Goal: Task Accomplishment & Management: Manage account settings

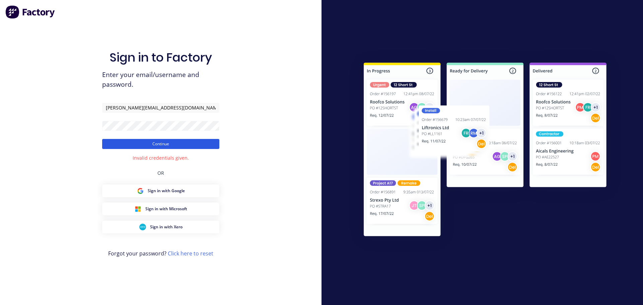
click at [166, 147] on button "Continue" at bounding box center [160, 144] width 117 height 10
click at [86, 124] on div "Sign in to Factory Enter your email/username and password. jarred@toolchromecom…" at bounding box center [160, 152] width 321 height 305
drag, startPoint x: 106, startPoint y: 147, endPoint x: 94, endPoint y: 151, distance: 13.2
click at [106, 147] on button "Continue" at bounding box center [160, 144] width 117 height 10
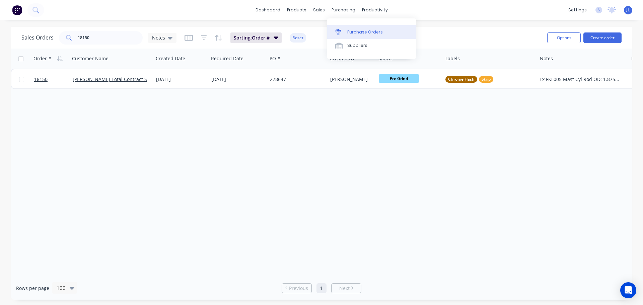
click at [350, 30] on div "Purchase Orders" at bounding box center [364, 32] width 35 height 6
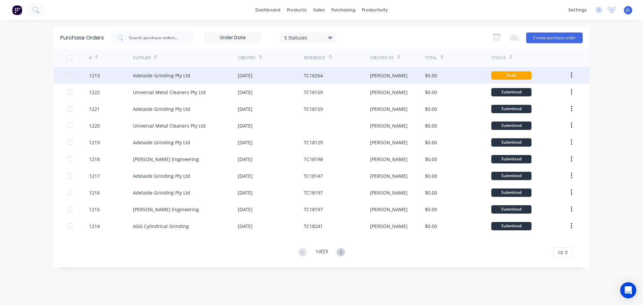
click at [252, 78] on div "[DATE]" at bounding box center [245, 75] width 15 height 7
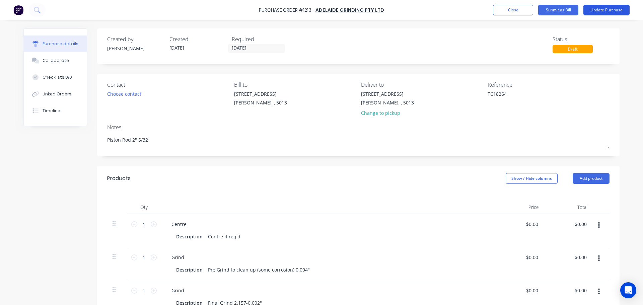
click at [602, 11] on button "Update Purchase" at bounding box center [606, 10] width 46 height 11
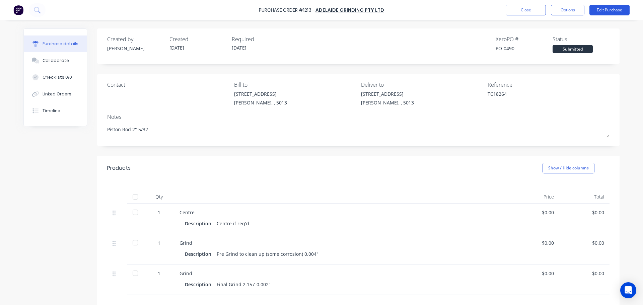
click at [613, 9] on button "Edit Purchase" at bounding box center [609, 10] width 40 height 11
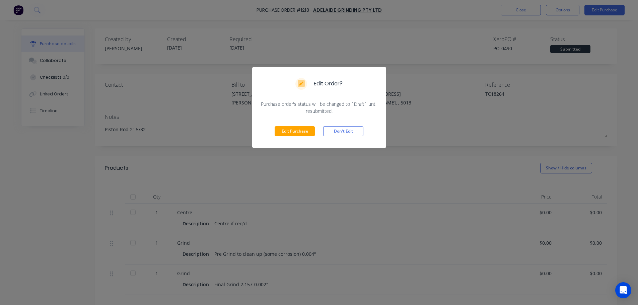
click at [347, 172] on div "Edit Order? Purchase order's status will be changed to `Draft` until resubmitte…" at bounding box center [319, 152] width 638 height 305
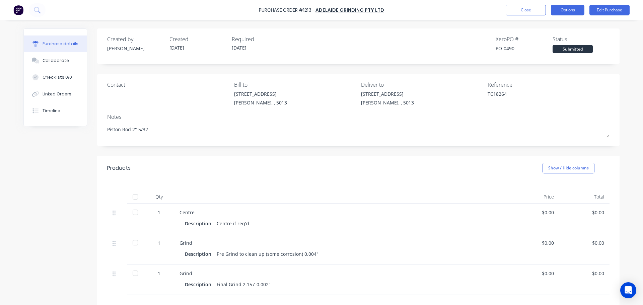
click at [572, 8] on button "Options" at bounding box center [567, 10] width 33 height 11
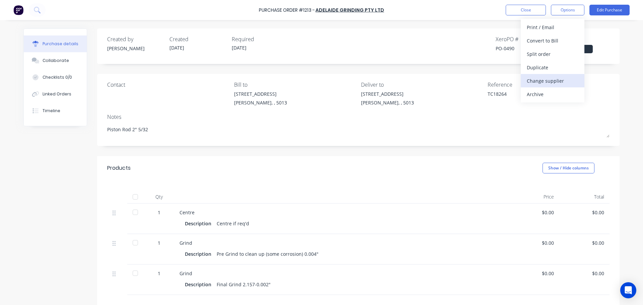
click at [557, 79] on div "Change supplier" at bounding box center [553, 81] width 52 height 10
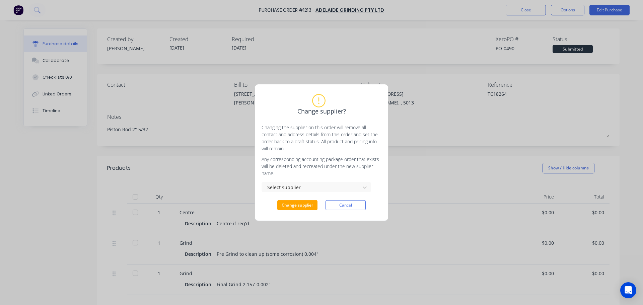
click at [363, 202] on button "Cancel" at bounding box center [345, 205] width 40 height 10
type textarea "x"
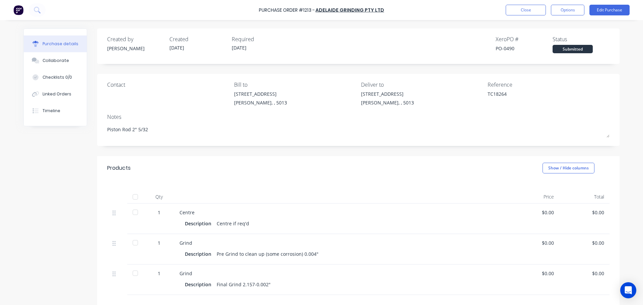
click at [20, 9] on img at bounding box center [18, 10] width 10 height 10
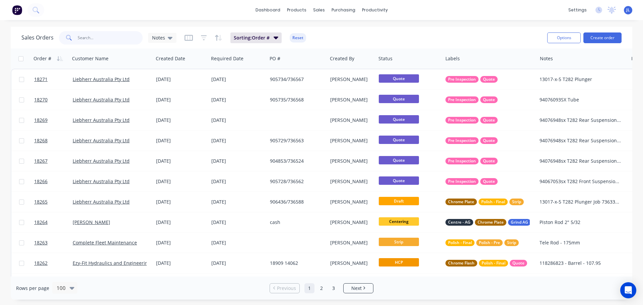
click at [108, 42] on input "text" at bounding box center [110, 37] width 65 height 13
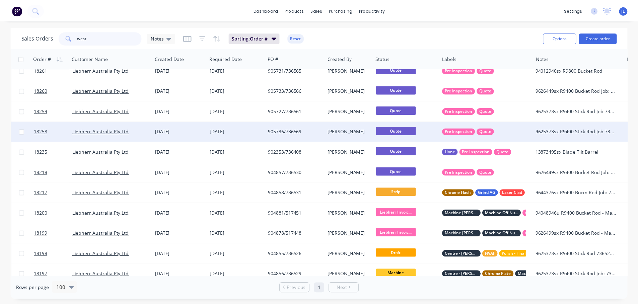
scroll to position [18, 0]
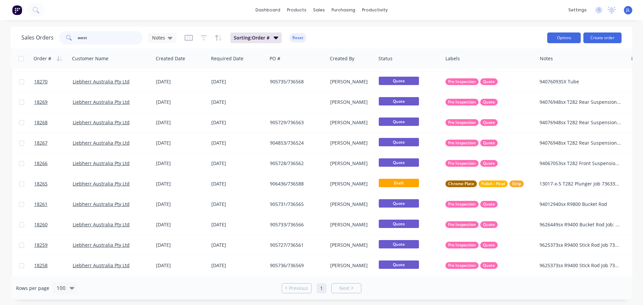
type input "west"
click at [563, 34] on button "Options" at bounding box center [563, 37] width 33 height 11
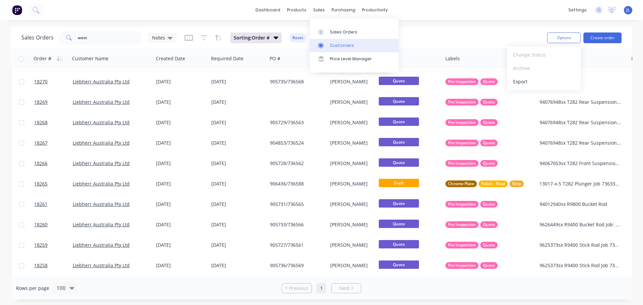
click at [323, 42] on link "Customers" at bounding box center [354, 45] width 89 height 13
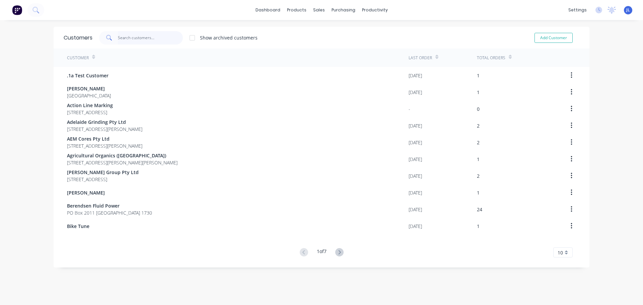
click at [144, 35] on input "text" at bounding box center [150, 37] width 65 height 13
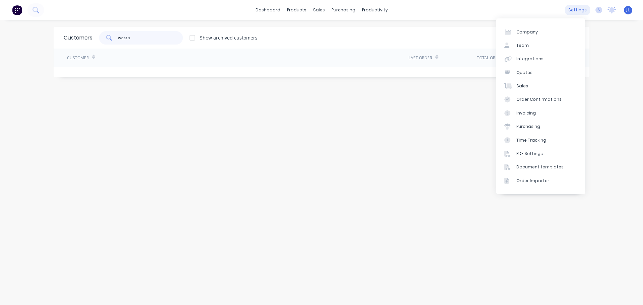
type input "west s"
click at [574, 12] on div "settings" at bounding box center [577, 10] width 25 height 10
click at [534, 63] on link "Integrations" at bounding box center [540, 58] width 89 height 13
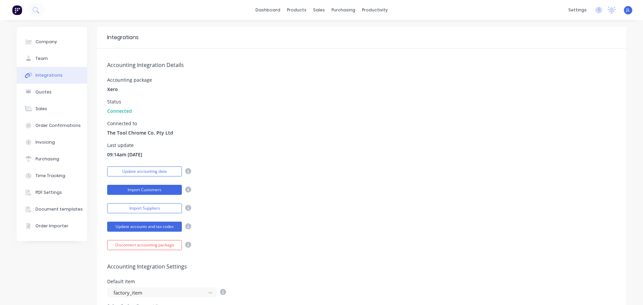
click at [134, 187] on button "Import Customers" at bounding box center [144, 190] width 75 height 10
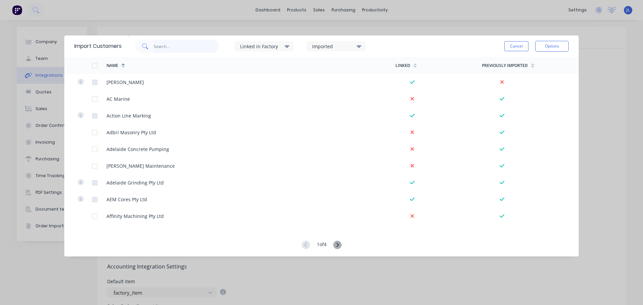
click at [193, 48] on input "text" at bounding box center [186, 46] width 65 height 13
type input "west"
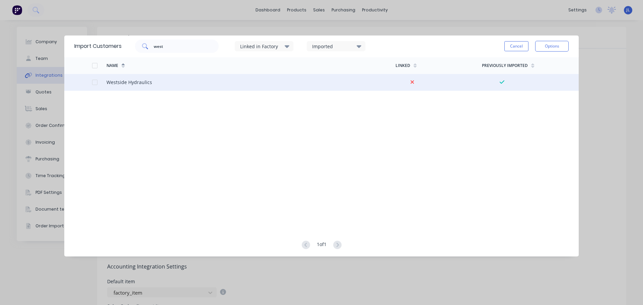
click at [96, 83] on div at bounding box center [94, 82] width 13 height 13
click at [548, 46] on button "Options" at bounding box center [551, 46] width 33 height 11
click at [538, 62] on div "Import selected customers" at bounding box center [537, 65] width 52 height 17
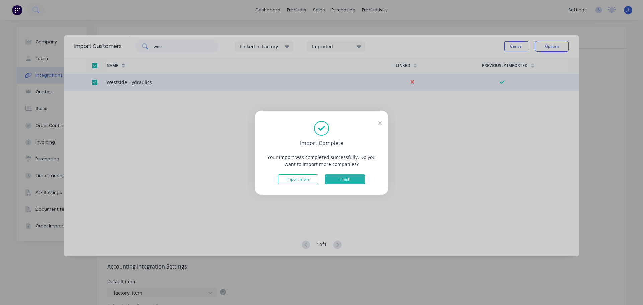
click at [351, 181] on button "Finish" at bounding box center [345, 179] width 40 height 10
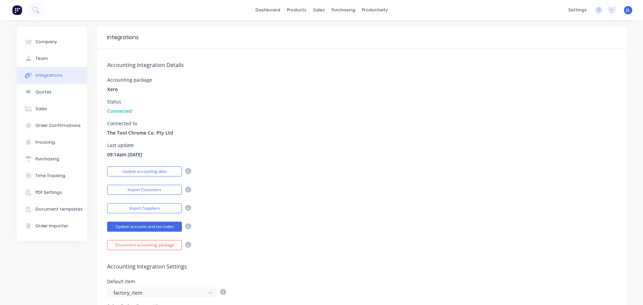
click at [20, 12] on img at bounding box center [17, 10] width 10 height 10
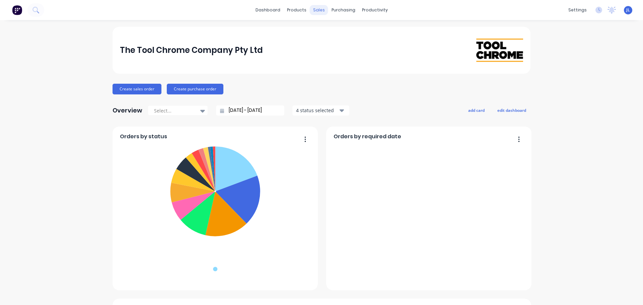
click at [315, 10] on div "sales" at bounding box center [319, 10] width 18 height 10
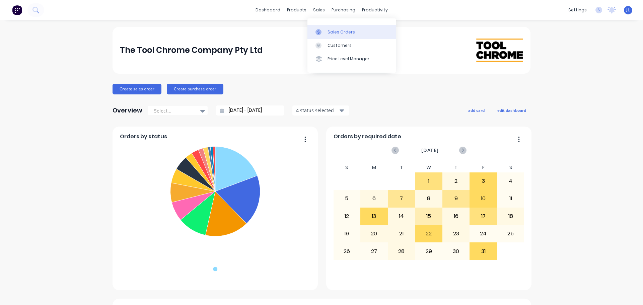
click at [326, 30] on link "Sales Orders" at bounding box center [351, 31] width 89 height 13
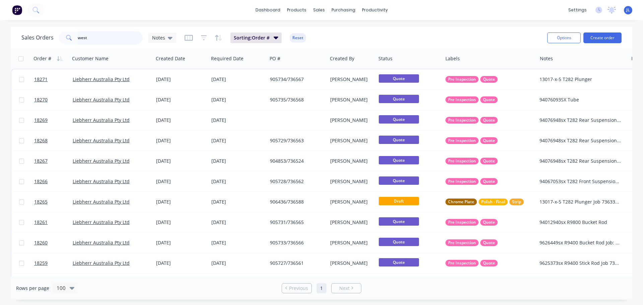
click at [87, 35] on input "west" at bounding box center [110, 37] width 65 height 13
click at [92, 36] on input "west" at bounding box center [110, 37] width 65 height 13
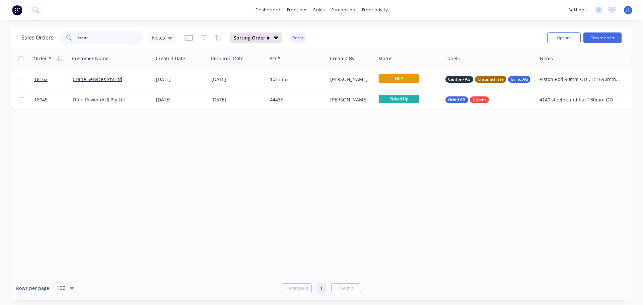
type input "crane"
click at [413, 175] on div "Order # Customer Name Created Date Required Date PO # Created By Status Labels …" at bounding box center [321, 163] width 621 height 228
click at [111, 43] on input "crane" at bounding box center [110, 37] width 65 height 13
click at [111, 42] on input "crane" at bounding box center [110, 37] width 65 height 13
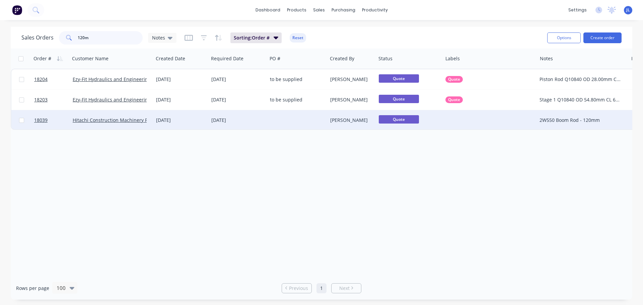
type input "120m"
click at [314, 124] on div at bounding box center [297, 120] width 60 height 20
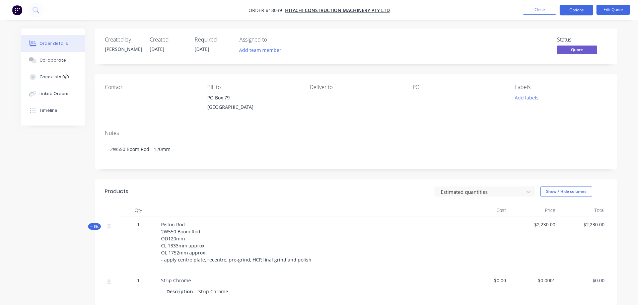
click at [572, 16] on nav "Order #18039 - Hitachi Construction Machinery Pty Ltd Close Options Edit Quote" at bounding box center [319, 10] width 638 height 20
click at [573, 14] on button "Options" at bounding box center [576, 10] width 33 height 11
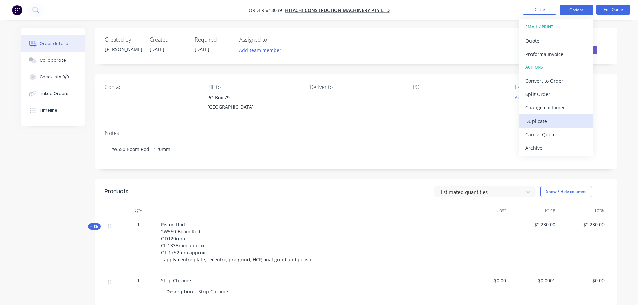
click at [559, 122] on div "Duplicate" at bounding box center [556, 121] width 62 height 10
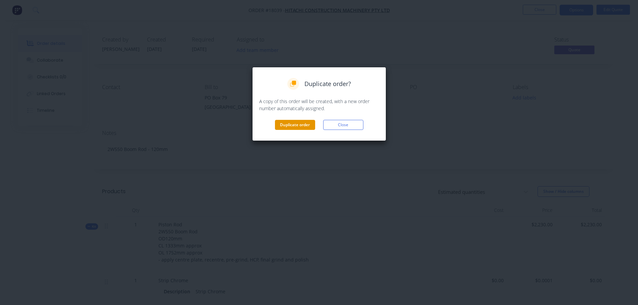
click at [291, 126] on button "Duplicate order" at bounding box center [295, 125] width 40 height 10
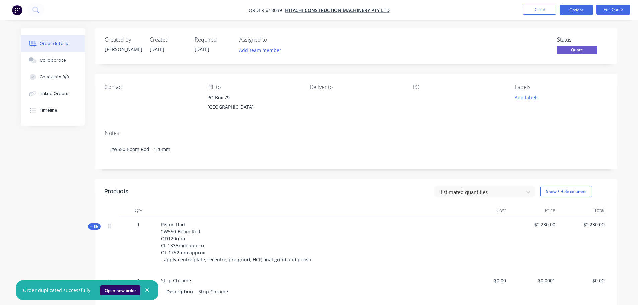
click at [120, 294] on button "Open new order" at bounding box center [120, 290] width 40 height 10
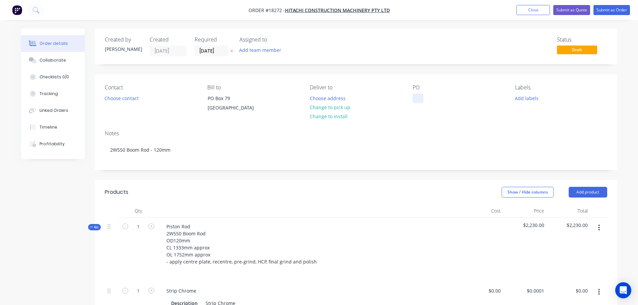
click at [415, 95] on div at bounding box center [418, 98] width 11 height 10
click at [523, 97] on button "Add labels" at bounding box center [526, 97] width 31 height 9
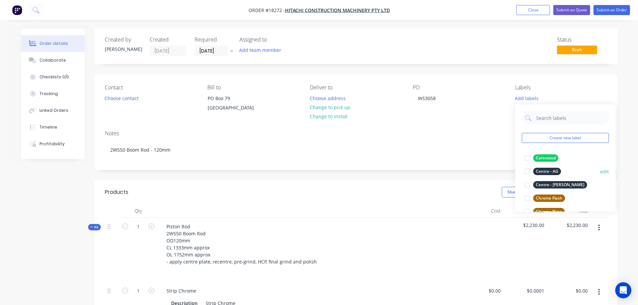
scroll to position [33, 0]
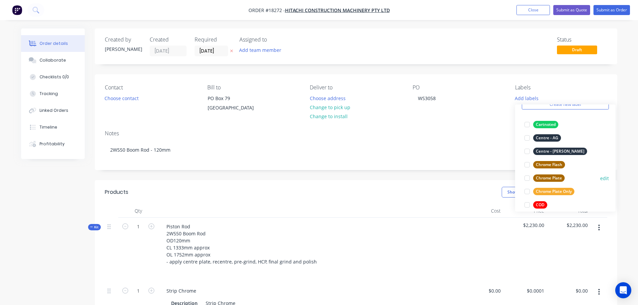
click at [526, 180] on div at bounding box center [526, 177] width 13 height 13
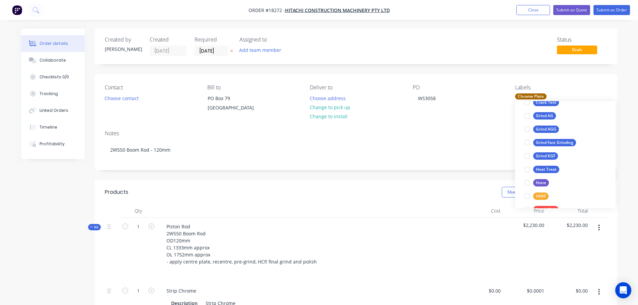
scroll to position [167, 0]
click at [526, 129] on div at bounding box center [526, 127] width 13 height 13
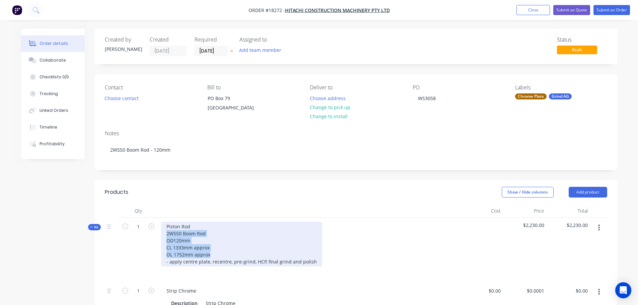
drag, startPoint x: 167, startPoint y: 232, endPoint x: 217, endPoint y: 253, distance: 54.3
click at [217, 253] on div "Piston Rod 2W550 Boom Rod OD120mm CL 1333mm approx OL 1752mm approx - apply cen…" at bounding box center [241, 244] width 161 height 45
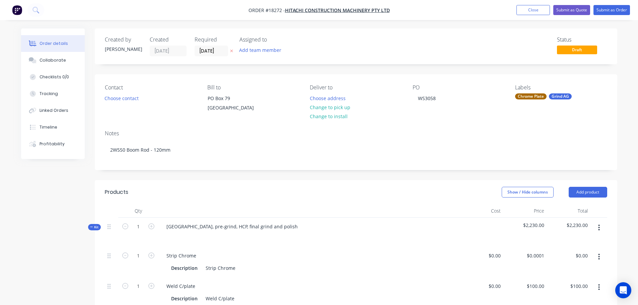
click at [280, 192] on div "Show / Hide columns Add product" at bounding box center [408, 192] width 395 height 11
click at [201, 225] on div "Piston Rod Centre, pre-grind, HCP, final grind and polish" at bounding box center [232, 227] width 142 height 10
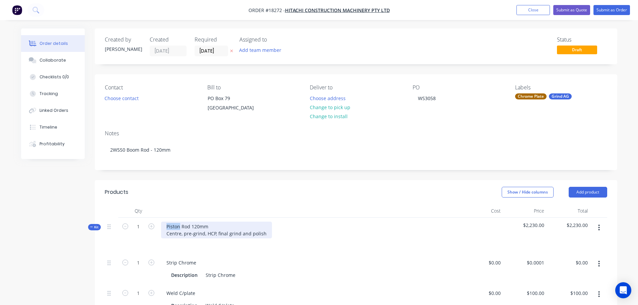
drag, startPoint x: 179, startPoint y: 227, endPoint x: 148, endPoint y: 223, distance: 31.7
click at [148, 223] on div "Kit 1 Piston Rod 120mm Centre, pre-grind, HCP, final grind and polish $2,230.00…" at bounding box center [356, 236] width 502 height 36
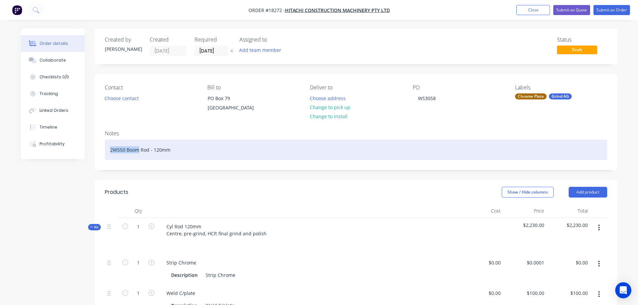
drag, startPoint x: 117, startPoint y: 150, endPoint x: 95, endPoint y: 150, distance: 22.1
click at [95, 150] on div "Notes 2W550 Boom Rod - 120mm" at bounding box center [356, 147] width 522 height 45
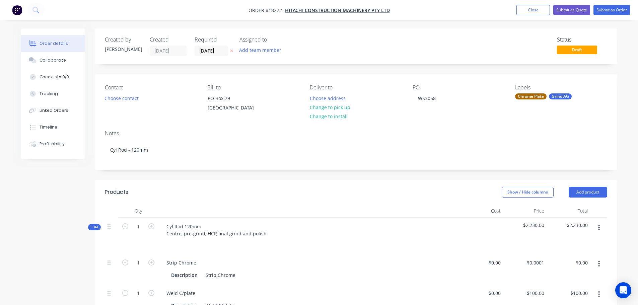
click at [150, 165] on div "Notes Cyl Rod - 120mm" at bounding box center [356, 147] width 522 height 45
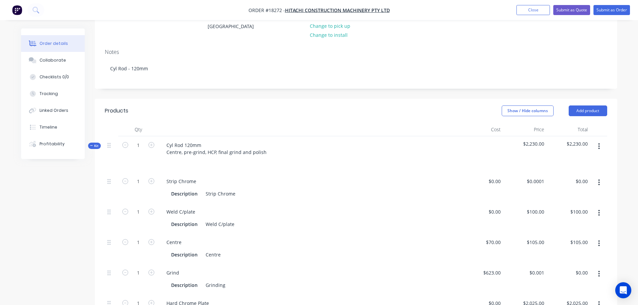
scroll to position [100, 0]
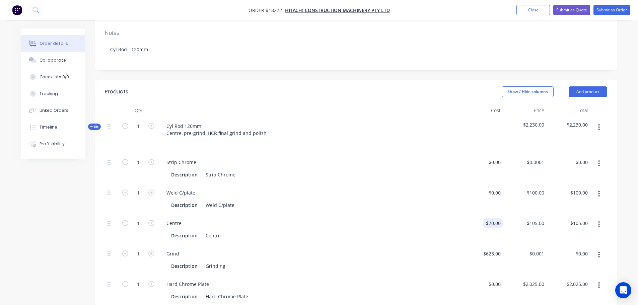
type input "70"
click at [493, 223] on div "70 $70.00" at bounding box center [493, 223] width 21 height 10
type input "$0.00"
type input "0"
type input "$0.00"
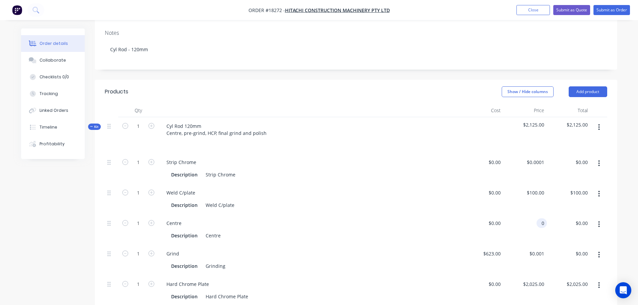
click at [531, 219] on div "0 0" at bounding box center [525, 229] width 44 height 30
type input "$0.00"
type input "623"
click at [487, 253] on div "623 $623.00" at bounding box center [482, 260] width 44 height 30
type input "$0.00"
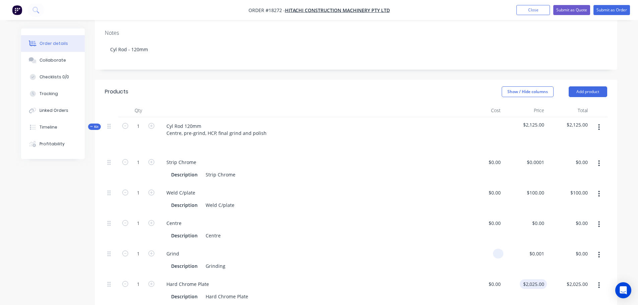
type input "$0.00"
type input "2025"
click at [531, 281] on div "2025 $2,025.00" at bounding box center [533, 284] width 27 height 10
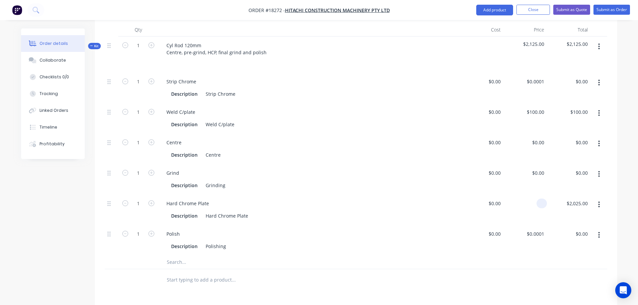
scroll to position [201, 0]
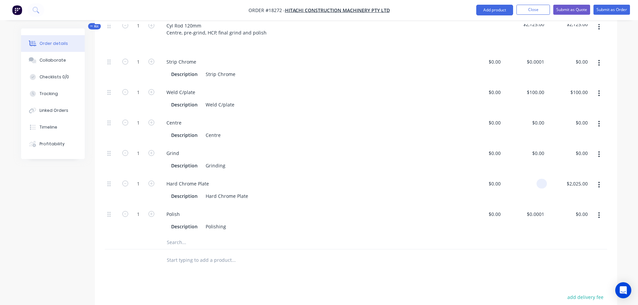
type input "$0.00"
click at [533, 236] on div at bounding box center [356, 243] width 502 height 14
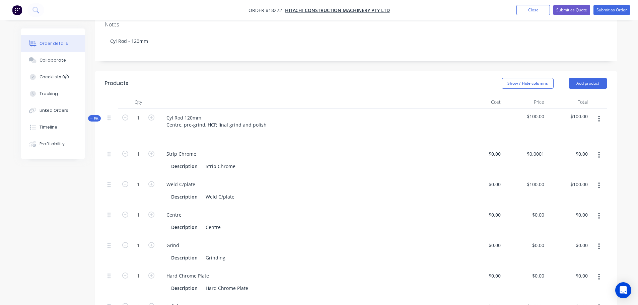
scroll to position [167, 0]
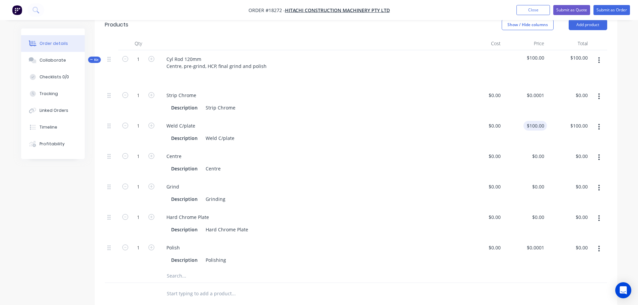
type input "100"
click at [533, 129] on div "100 100" at bounding box center [525, 132] width 44 height 30
type input "$0.00"
click at [410, 213] on div "Hard Chrome Plate" at bounding box center [309, 217] width 296 height 10
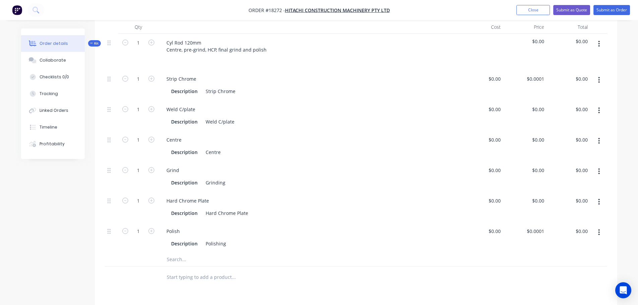
scroll to position [170, 0]
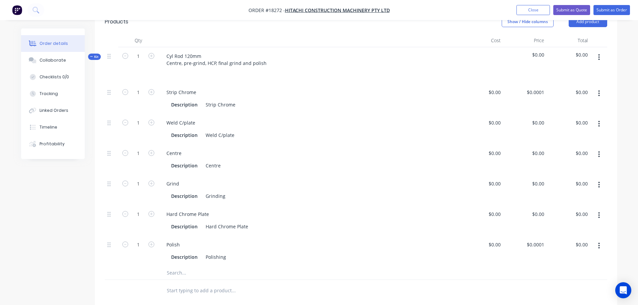
click at [601, 125] on button "button" at bounding box center [599, 124] width 16 height 12
click at [588, 166] on div "Delete" at bounding box center [575, 168] width 52 height 10
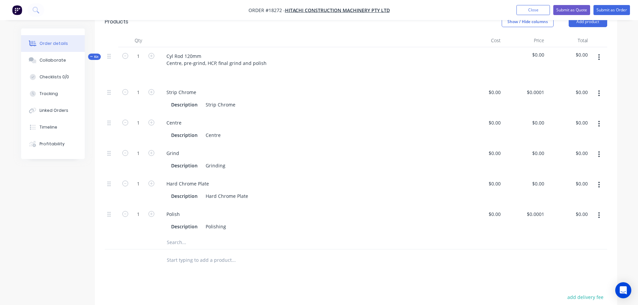
click at [600, 94] on icon "button" at bounding box center [599, 93] width 2 height 7
click at [582, 135] on div "Delete" at bounding box center [575, 138] width 52 height 10
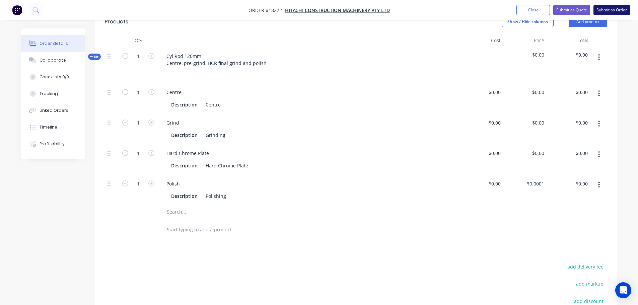
click at [613, 14] on button "Submit as Order" at bounding box center [611, 10] width 36 height 10
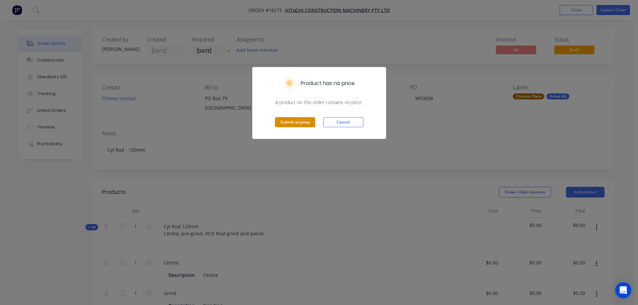
click at [294, 126] on button "Submit anyway" at bounding box center [295, 122] width 40 height 10
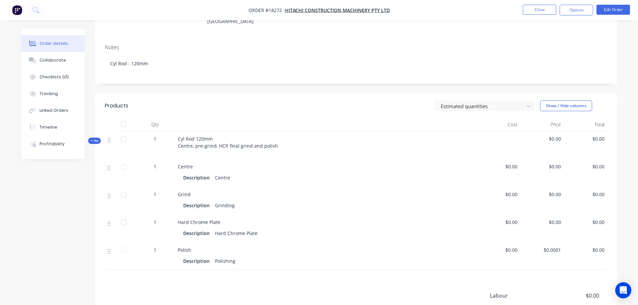
scroll to position [100, 0]
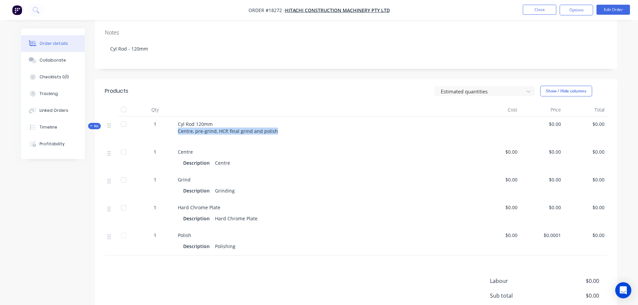
drag, startPoint x: 178, startPoint y: 129, endPoint x: 278, endPoint y: 130, distance: 99.4
click at [278, 130] on div "Cyl Rod 120mm Centre, pre-grind, HCP, final grind and polish" at bounding box center [325, 131] width 301 height 28
click at [610, 11] on button "Edit Order" at bounding box center [612, 10] width 33 height 10
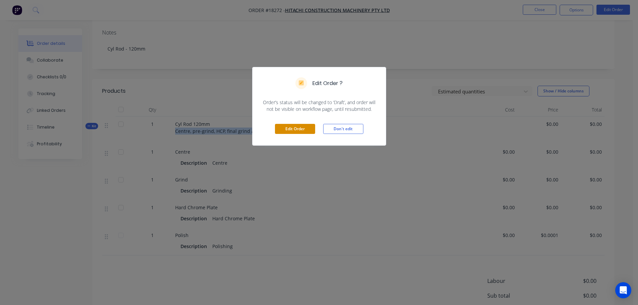
click at [294, 129] on button "Edit Order" at bounding box center [295, 129] width 40 height 10
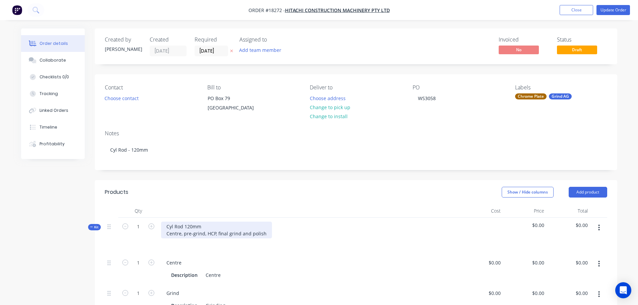
click at [169, 235] on div "Cyl Rod 120mm Centre, pre-grind, HCP, final grind and polish" at bounding box center [216, 230] width 111 height 17
drag, startPoint x: 166, startPoint y: 235, endPoint x: 275, endPoint y: 233, distance: 108.2
click at [275, 233] on div "Cyl Rod 120mm Centre, pre-grind, HCP, final grind and polish" at bounding box center [308, 236] width 301 height 36
click at [185, 234] on div "Cyl Rod 120mm Strip, [PERSON_NAME], HCP, P" at bounding box center [199, 230] width 77 height 17
drag, startPoint x: 185, startPoint y: 234, endPoint x: 179, endPoint y: 231, distance: 6.9
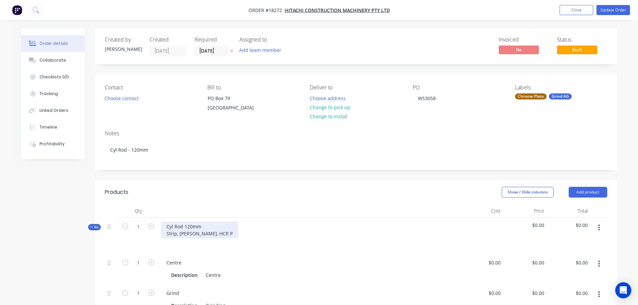
click at [176, 228] on div "Cyl Rod 120mm Strip, [PERSON_NAME], HCP, P" at bounding box center [199, 230] width 77 height 17
click at [283, 218] on div "Cyl Rod 120mm Strip, [PERSON_NAME], HCP, P" at bounding box center [308, 236] width 301 height 36
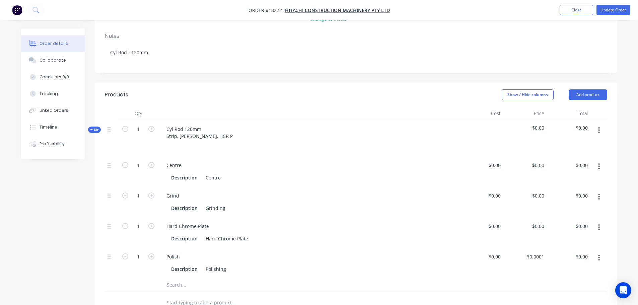
scroll to position [100, 0]
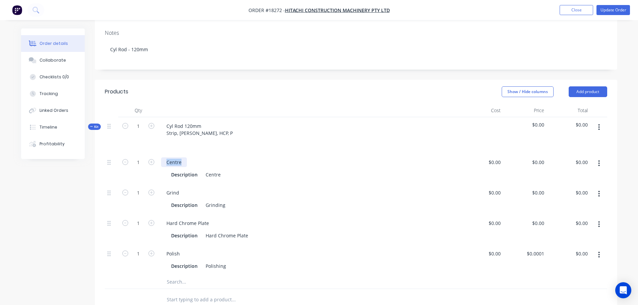
drag, startPoint x: 183, startPoint y: 163, endPoint x: 156, endPoint y: 162, distance: 26.8
click at [156, 162] on div "1 Centre Description Centre $0.00 $0.00 $0.00 $0.00 $0.00 $0.00" at bounding box center [356, 168] width 502 height 30
drag, startPoint x: 205, startPoint y: 174, endPoint x: 251, endPoint y: 173, distance: 46.2
click at [250, 175] on div "Description Centre" at bounding box center [307, 175] width 279 height 10
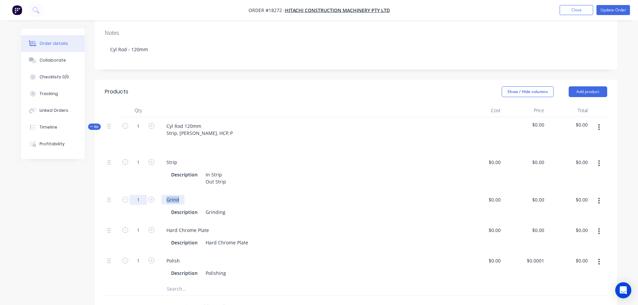
drag, startPoint x: 179, startPoint y: 200, endPoint x: 142, endPoint y: 198, distance: 36.9
click at [142, 198] on div "1 Grind Description Grinding $0.00 $0.00 $0.00 $0.00 $0.00 $0.00" at bounding box center [356, 206] width 502 height 30
click at [210, 212] on div "Grinding" at bounding box center [215, 212] width 25 height 10
drag, startPoint x: 236, startPoint y: 210, endPoint x: 262, endPoint y: 207, distance: 25.3
click at [262, 207] on div "Description Grinding" at bounding box center [309, 211] width 296 height 11
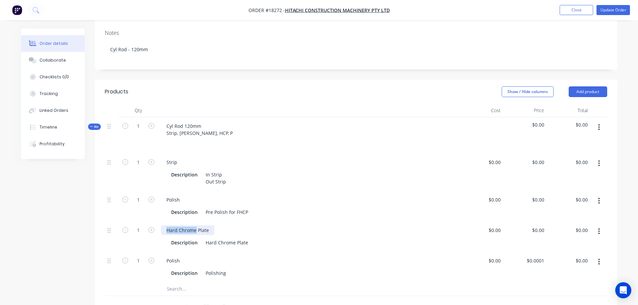
drag, startPoint x: 167, startPoint y: 230, endPoint x: 195, endPoint y: 229, distance: 27.8
click at [195, 229] on div "Hard Chrome Plate" at bounding box center [187, 230] width 53 height 10
click at [215, 239] on div "Hard Chrome Plate" at bounding box center [227, 243] width 48 height 10
click at [208, 242] on div "Hard Chrome Plate" at bounding box center [227, 243] width 48 height 10
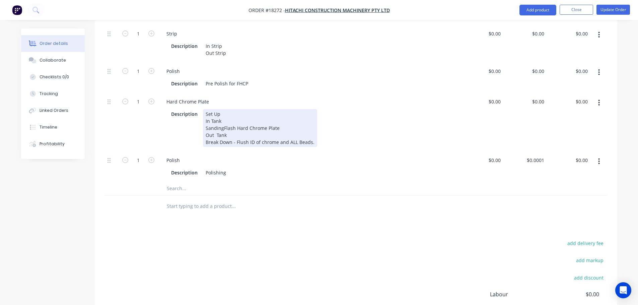
scroll to position [234, 0]
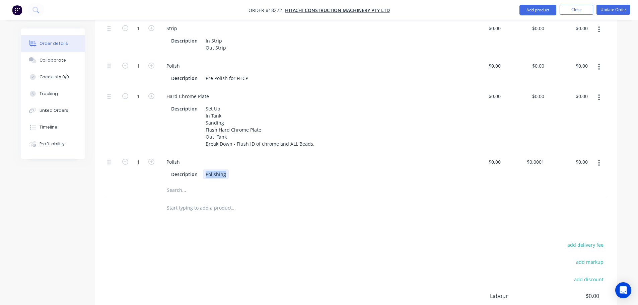
drag, startPoint x: 205, startPoint y: 173, endPoint x: 265, endPoint y: 171, distance: 60.6
click at [265, 171] on div "Description Polishing" at bounding box center [307, 174] width 279 height 10
click at [430, 221] on div "Products Show / Hide columns Add product Qty Cost Price Total Kit 1 Cyl Rod 120…" at bounding box center [356, 163] width 522 height 434
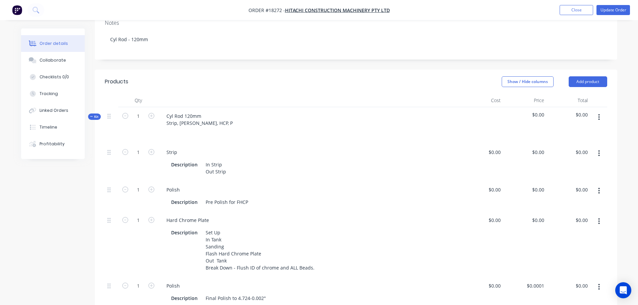
scroll to position [67, 0]
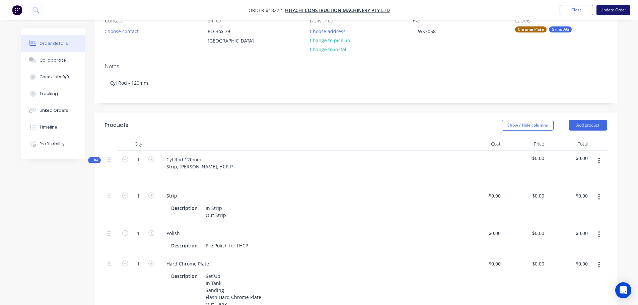
click at [608, 11] on button "Update Order" at bounding box center [612, 10] width 33 height 10
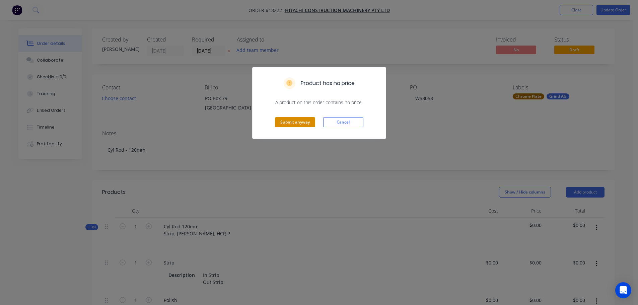
click at [312, 125] on button "Submit anyway" at bounding box center [295, 122] width 40 height 10
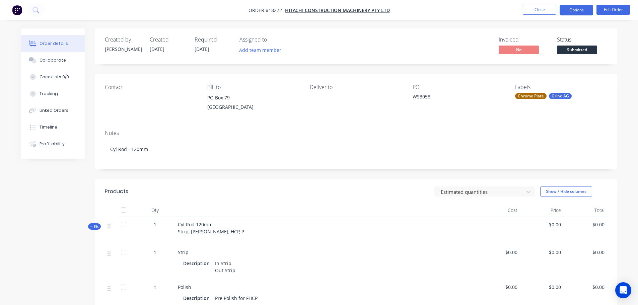
click at [579, 12] on button "Options" at bounding box center [576, 10] width 33 height 11
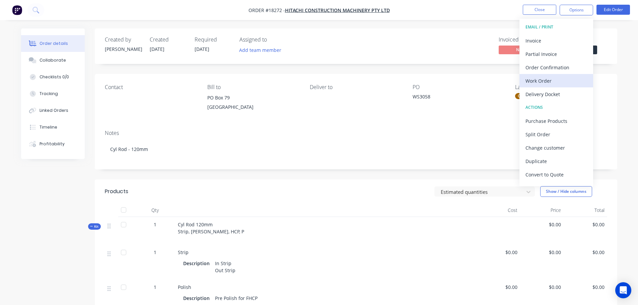
click at [540, 80] on div "Work Order" at bounding box center [556, 81] width 62 height 10
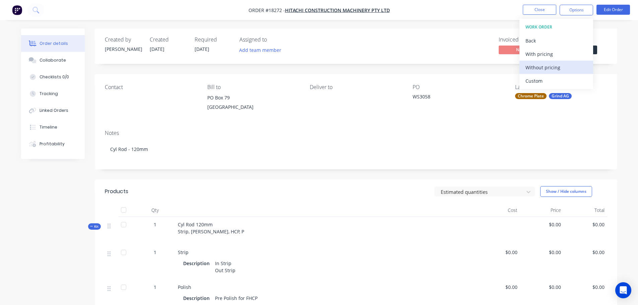
click at [533, 67] on div "Without pricing" at bounding box center [556, 68] width 62 height 10
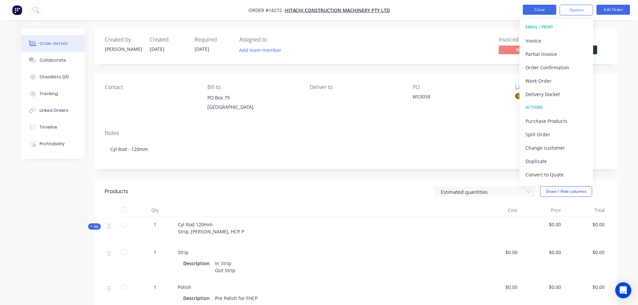
click at [545, 11] on button "Close" at bounding box center [539, 10] width 33 height 10
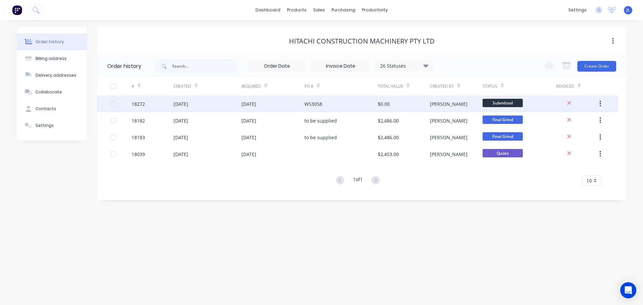
click at [342, 102] on div "WS3058" at bounding box center [340, 103] width 73 height 17
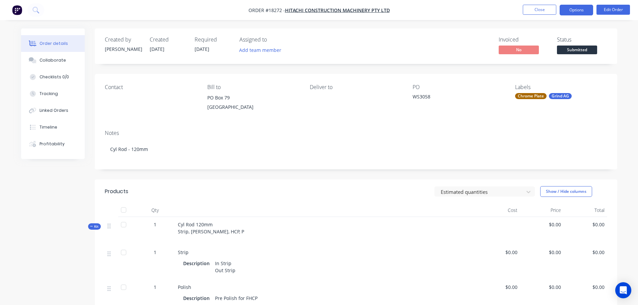
click at [568, 12] on button "Options" at bounding box center [576, 10] width 33 height 11
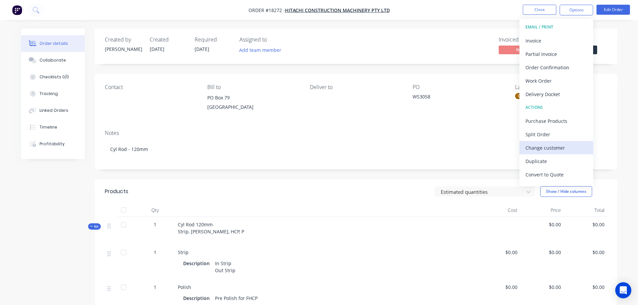
click at [551, 144] on div "Change customer" at bounding box center [556, 148] width 62 height 10
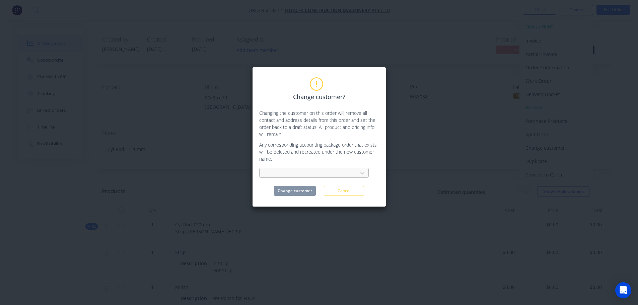
click at [304, 175] on div at bounding box center [309, 173] width 89 height 8
type input "wes"
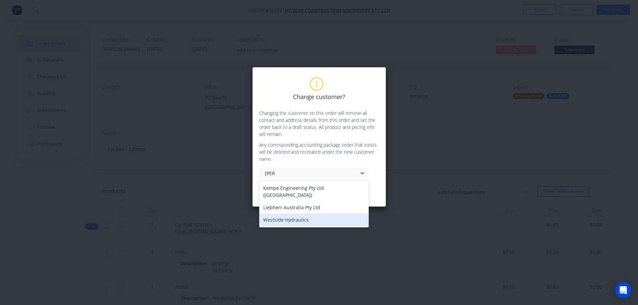
click at [304, 214] on div "Westside Hydraulics" at bounding box center [313, 220] width 109 height 12
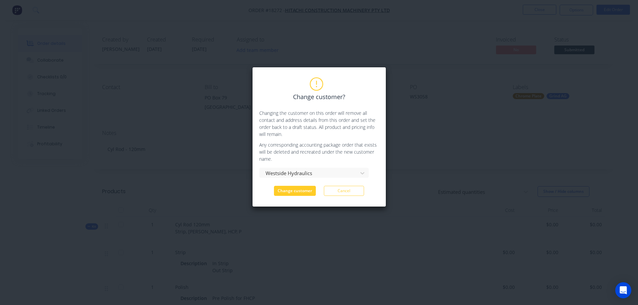
click at [298, 192] on button "Change customer" at bounding box center [295, 191] width 42 height 10
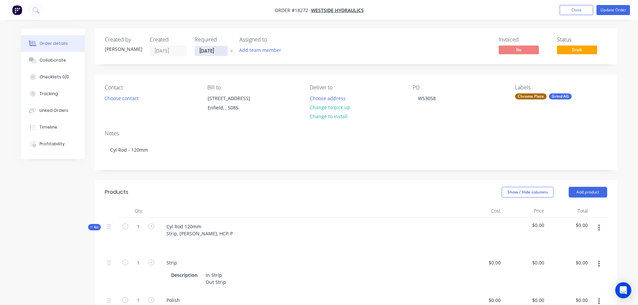
click at [211, 52] on input "[DATE]" at bounding box center [211, 51] width 33 height 10
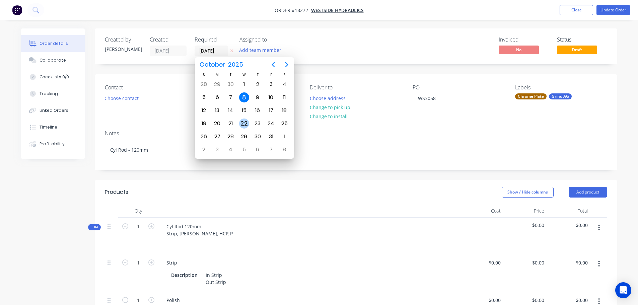
click at [244, 123] on div "22" at bounding box center [244, 124] width 10 height 10
type input "[DATE]"
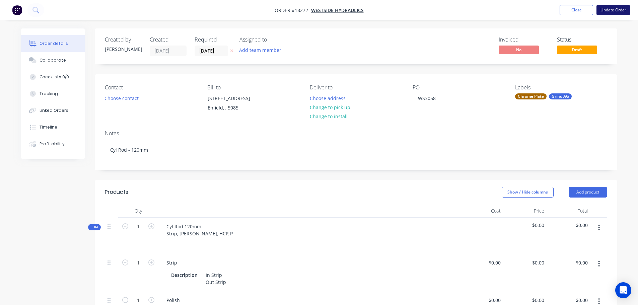
click at [611, 12] on button "Update Order" at bounding box center [612, 10] width 33 height 10
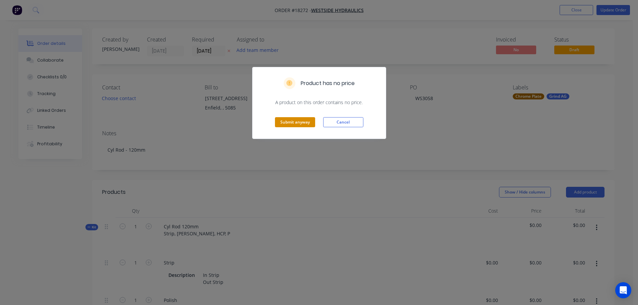
click at [307, 118] on button "Submit anyway" at bounding box center [295, 122] width 40 height 10
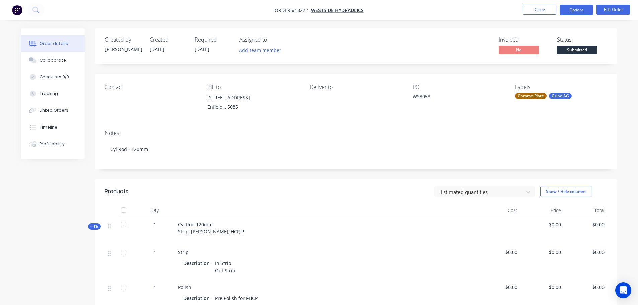
click at [579, 12] on button "Options" at bounding box center [576, 10] width 33 height 11
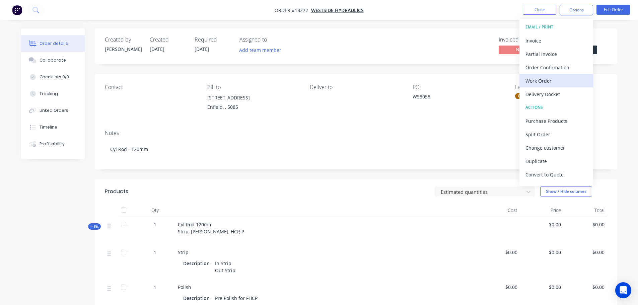
click at [555, 80] on div "Work Order" at bounding box center [556, 81] width 62 height 10
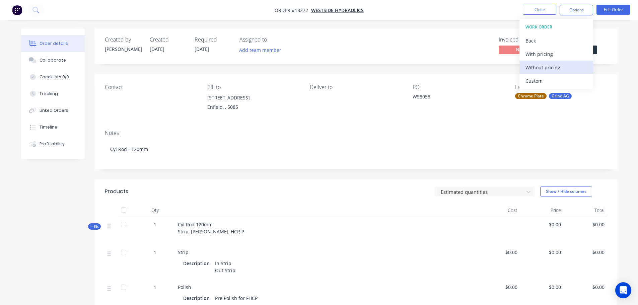
click at [555, 68] on div "Without pricing" at bounding box center [556, 68] width 62 height 10
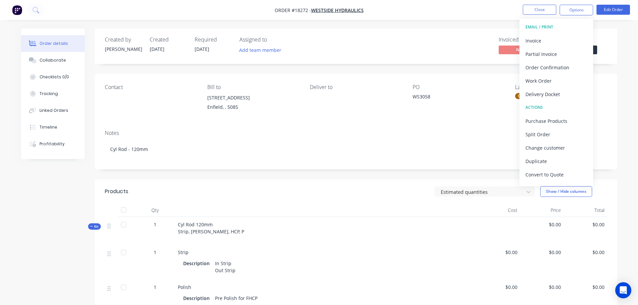
drag, startPoint x: 467, startPoint y: 27, endPoint x: 481, endPoint y: 28, distance: 14.4
click at [467, 27] on div "Order details Collaborate Checklists 0/0 Tracking Linked Orders Timeline Profit…" at bounding box center [319, 258] width 638 height 517
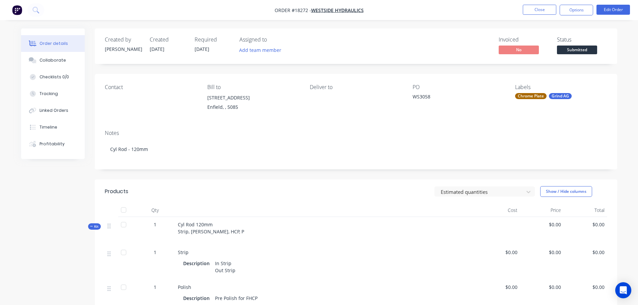
click at [573, 55] on button "Submitted" at bounding box center [577, 51] width 40 height 10
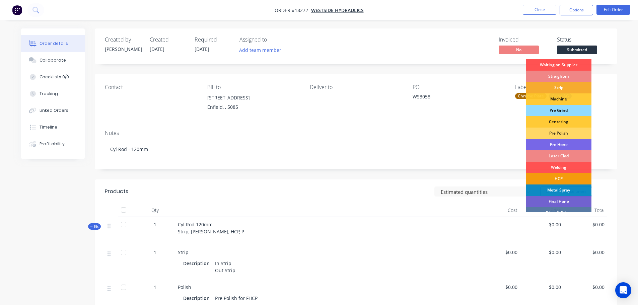
click at [564, 85] on div "Strip" at bounding box center [559, 87] width 66 height 11
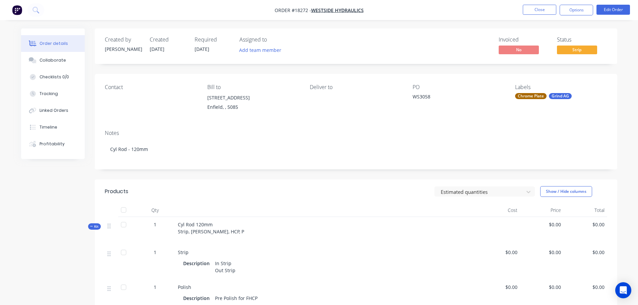
click at [536, 98] on div "Chrome Plate" at bounding box center [530, 96] width 31 height 6
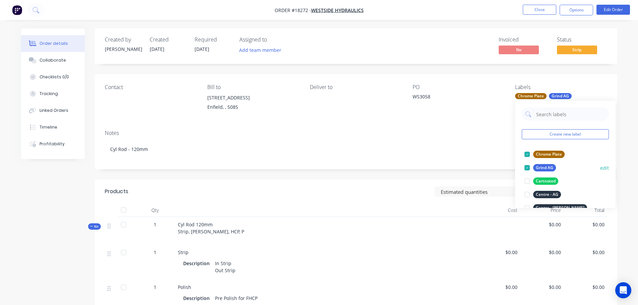
click at [529, 167] on div at bounding box center [526, 167] width 13 height 13
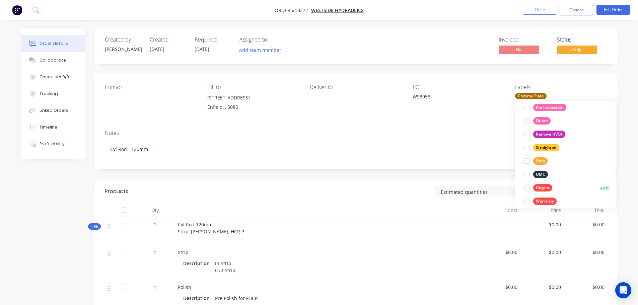
scroll to position [388, 0]
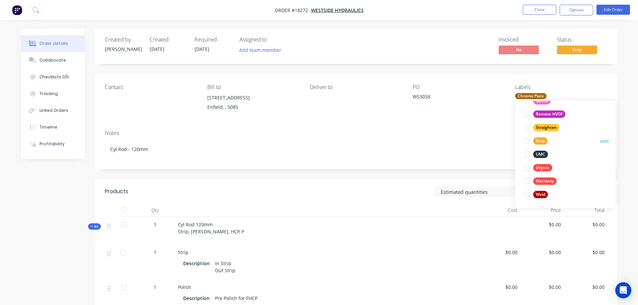
click at [527, 142] on div at bounding box center [526, 140] width 13 height 13
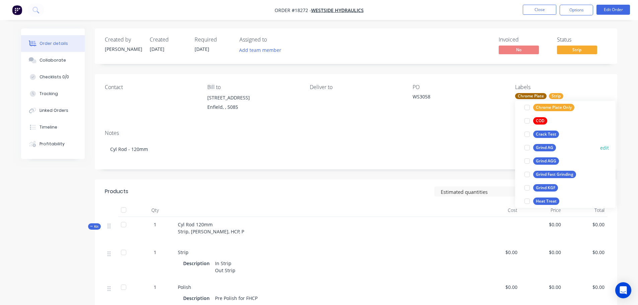
scroll to position [94, 0]
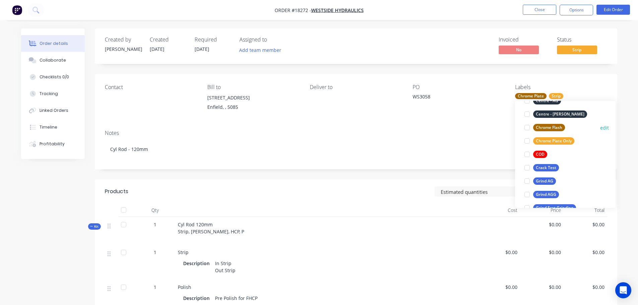
click at [529, 127] on div at bounding box center [526, 127] width 13 height 13
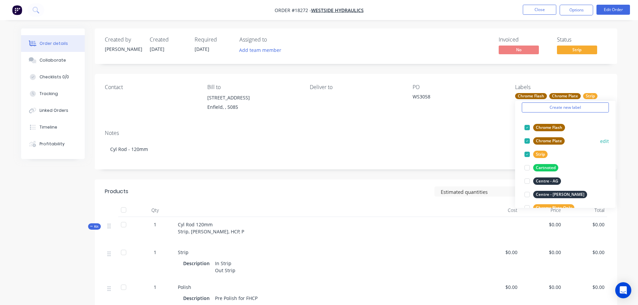
click at [527, 139] on div at bounding box center [526, 140] width 13 height 13
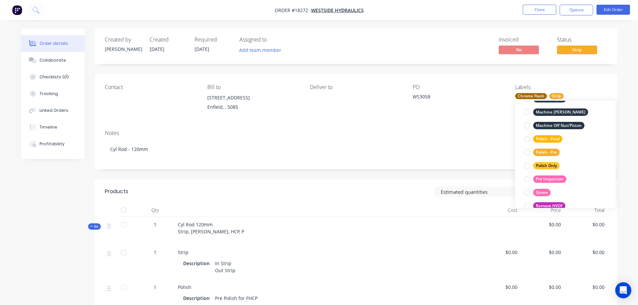
scroll to position [328, 0]
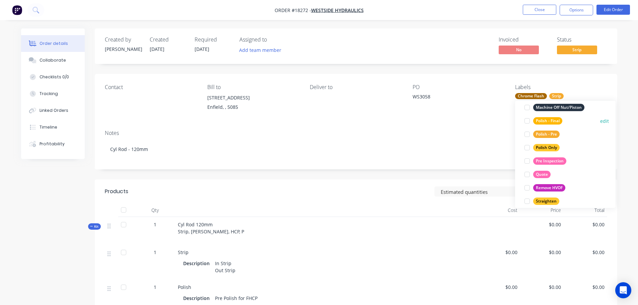
click at [528, 123] on div at bounding box center [526, 120] width 13 height 13
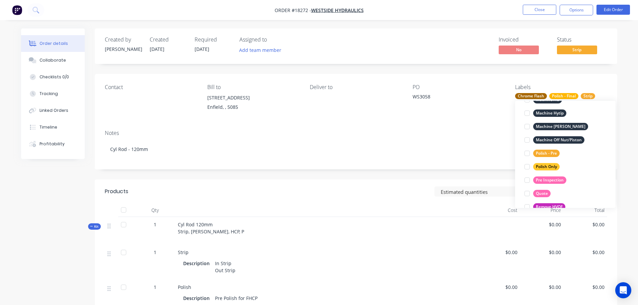
scroll to position [315, 0]
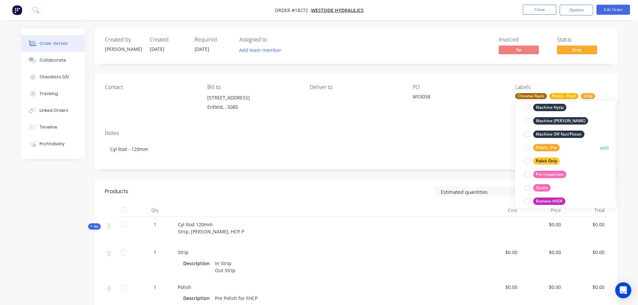
click at [526, 148] on div at bounding box center [526, 147] width 13 height 13
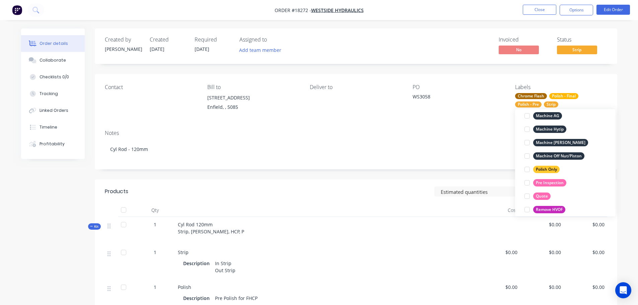
scroll to position [33, 0]
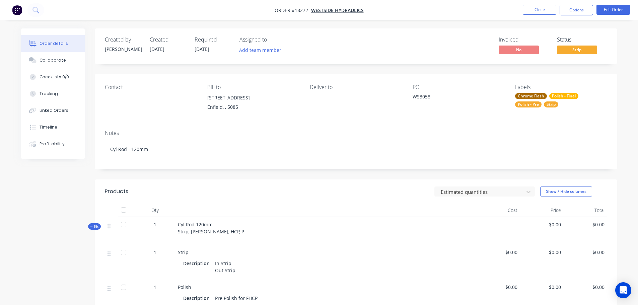
click at [417, 168] on div "Notes Cyl Rod - 120mm" at bounding box center [356, 147] width 522 height 45
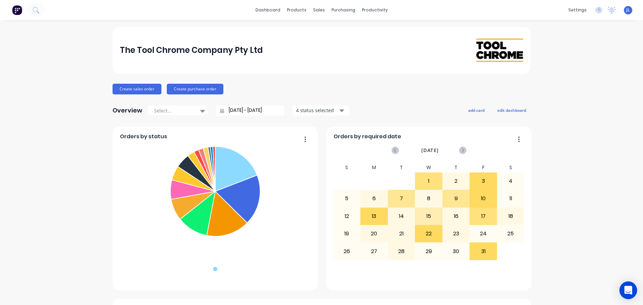
click at [624, 284] on div "Open Intercom Messenger" at bounding box center [628, 291] width 18 height 18
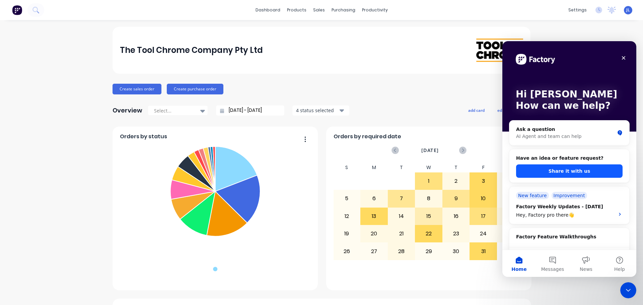
click at [567, 170] on button "Share it with us" at bounding box center [569, 170] width 106 height 13
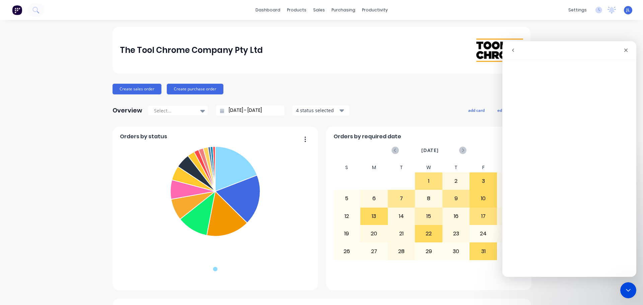
click at [398, 91] on div "Create sales order Create purchase order" at bounding box center [322, 89] width 418 height 11
click at [313, 14] on div "sales" at bounding box center [319, 10] width 18 height 10
click at [325, 27] on link "Sales Orders" at bounding box center [351, 31] width 89 height 13
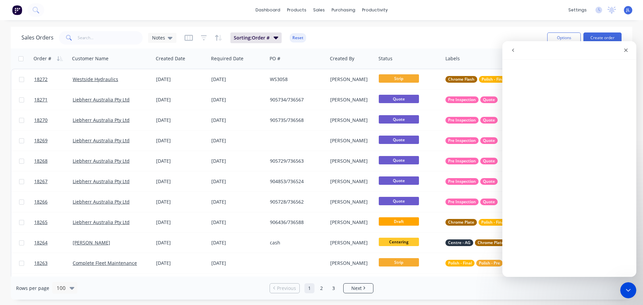
click at [462, 14] on div "dashboard products sales purchasing productivity dashboard products Product Cat…" at bounding box center [321, 10] width 643 height 20
click at [493, 32] on div "Sales Orders Notes Sorting: Order # Reset" at bounding box center [281, 37] width 520 height 16
click at [626, 51] on icon "Close" at bounding box center [626, 51] width 4 height 4
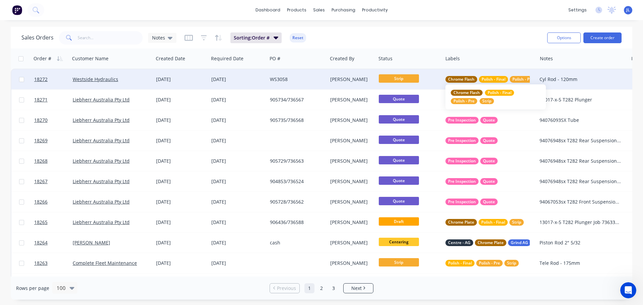
click at [468, 77] on span "Chrome Flash" at bounding box center [461, 79] width 26 height 7
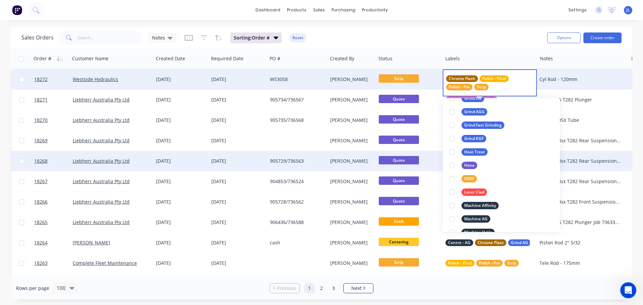
scroll to position [201, 0]
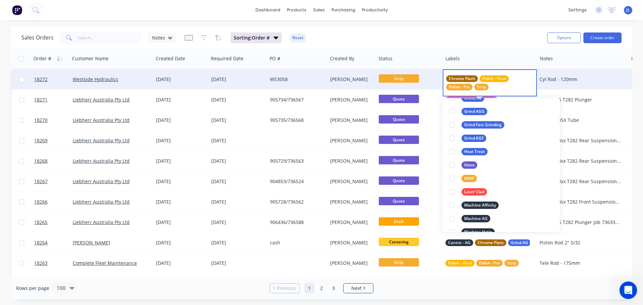
click at [628, 290] on icon "Open Intercom Messenger" at bounding box center [627, 289] width 11 height 11
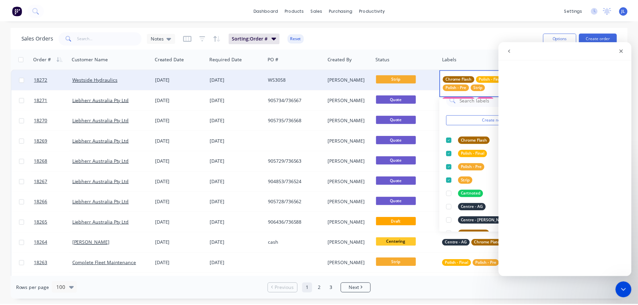
scroll to position [0, 0]
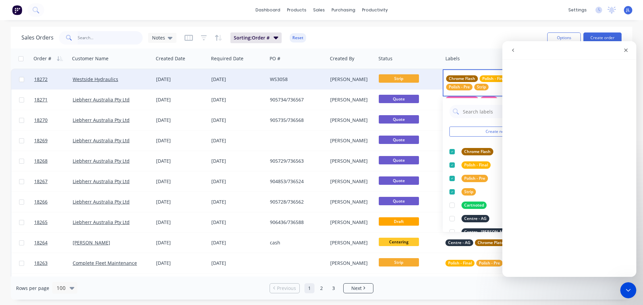
click at [98, 42] on input "text" at bounding box center [110, 37] width 65 height 13
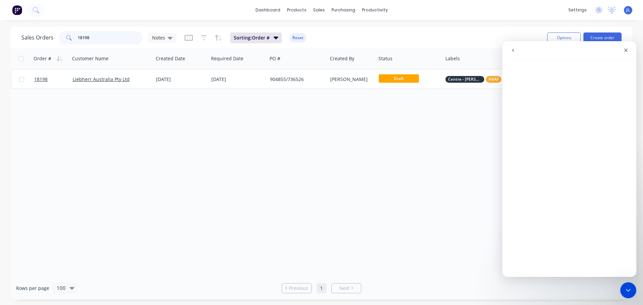
type input "18198"
click at [201, 171] on div "Order # Customer Name Created Date Required Date PO # Created By Status Labels …" at bounding box center [321, 163] width 621 height 228
click at [625, 51] on icon "Close" at bounding box center [626, 51] width 4 height 4
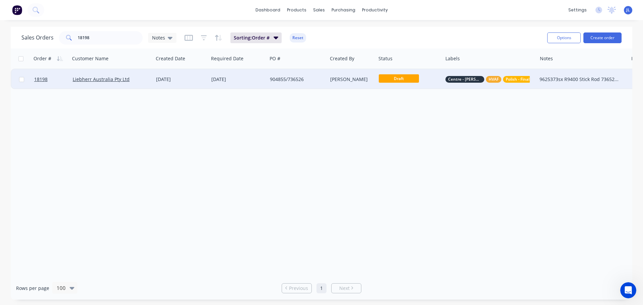
click at [435, 88] on div "Draft" at bounding box center [409, 79] width 67 height 20
click at [302, 82] on div "904855/736526" at bounding box center [296, 79] width 52 height 7
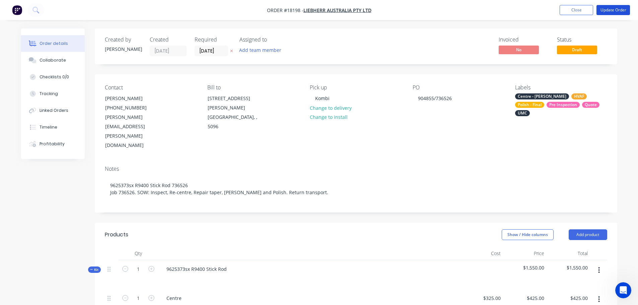
click at [614, 12] on button "Update Order" at bounding box center [612, 10] width 33 height 10
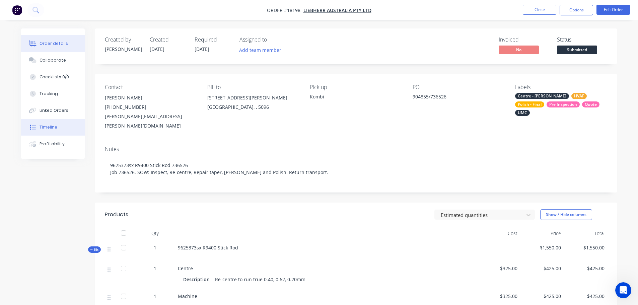
click at [56, 127] on button "Timeline" at bounding box center [53, 127] width 64 height 17
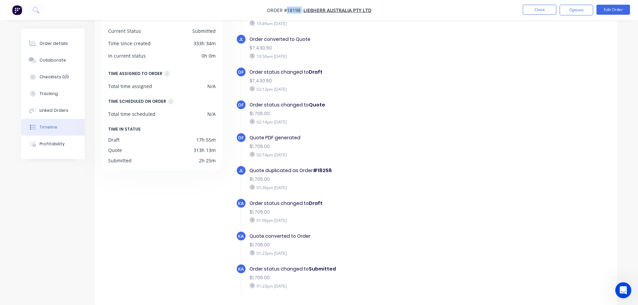
drag, startPoint x: 287, startPoint y: 10, endPoint x: 301, endPoint y: 10, distance: 14.7
click at [301, 10] on span "Order #18198 -" at bounding box center [285, 10] width 36 height 6
copy span "18198"
click at [530, 10] on button "Close" at bounding box center [539, 10] width 33 height 10
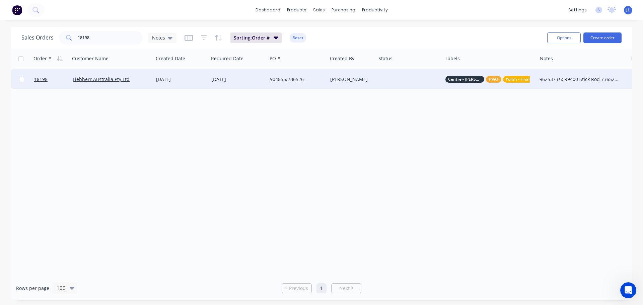
click at [397, 80] on div at bounding box center [409, 79] width 67 height 20
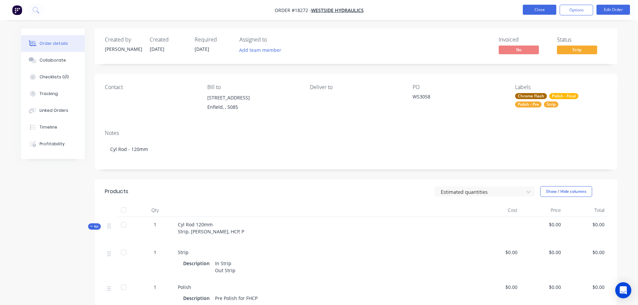
click at [540, 8] on button "Close" at bounding box center [539, 10] width 33 height 10
